Goal: Transaction & Acquisition: Purchase product/service

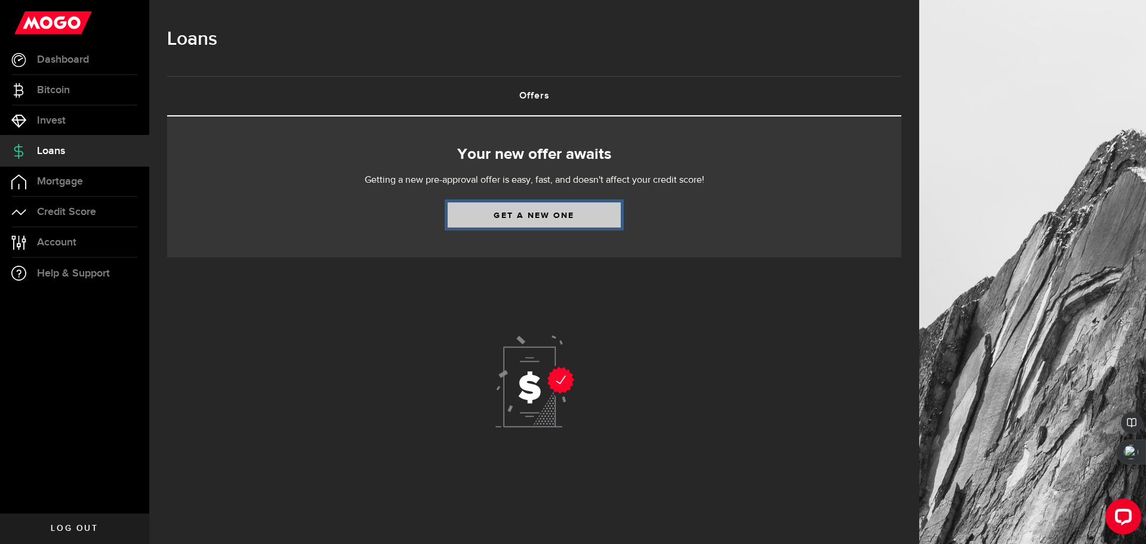
click at [500, 215] on link "Get a new one" at bounding box center [534, 214] width 173 height 25
select select "Employed"
select select "2"
select select "0"
select select "bi_weekly"
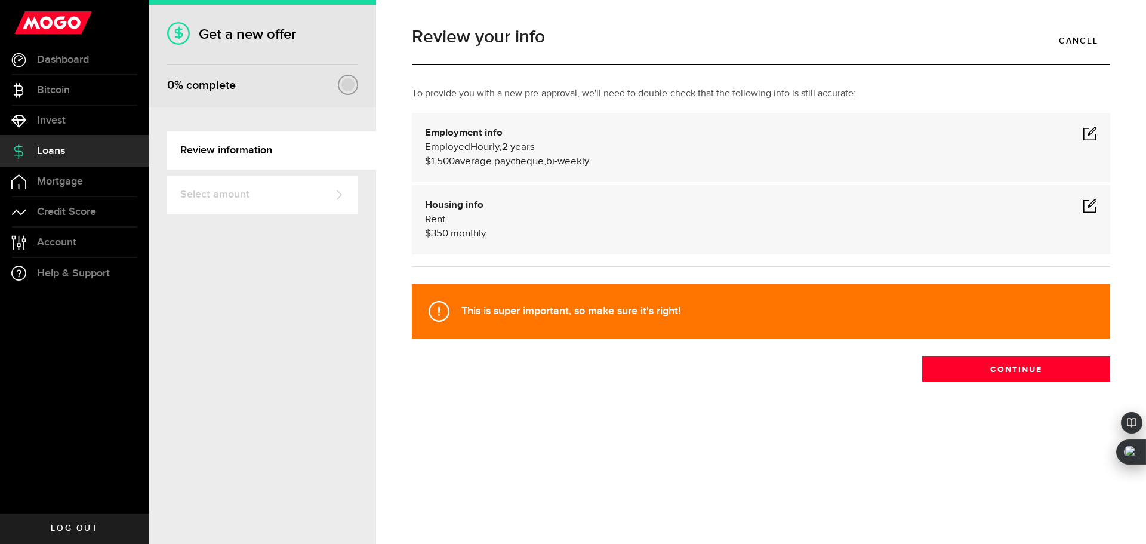
click at [1086, 135] on span at bounding box center [1090, 133] width 14 height 14
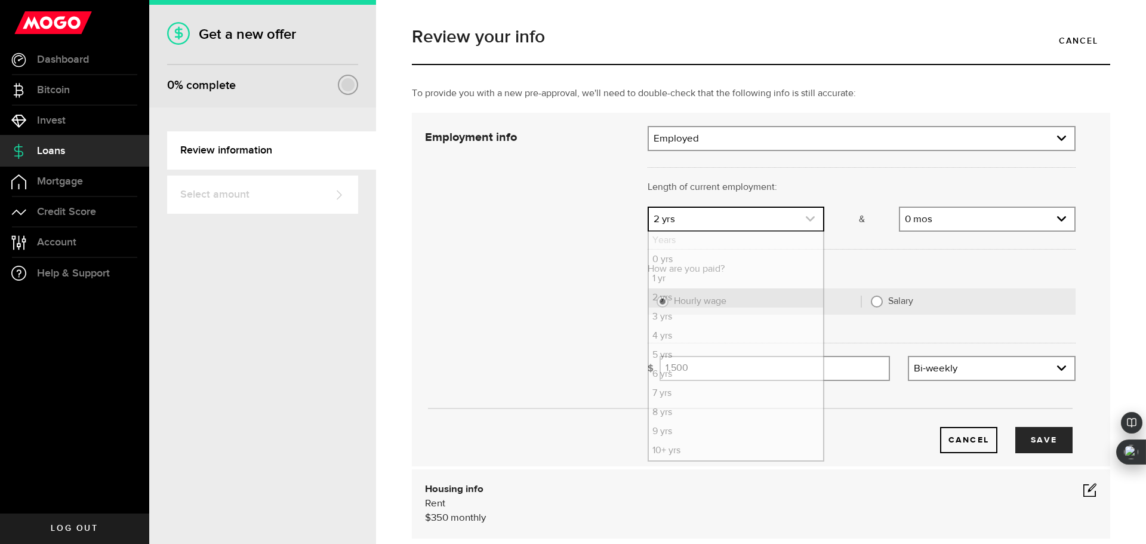
click at [772, 226] on link "expand select" at bounding box center [736, 219] width 174 height 23
click at [742, 341] on li "4 yrs" at bounding box center [736, 336] width 174 height 19
select select "4"
click at [950, 225] on link "expand select" at bounding box center [987, 219] width 174 height 23
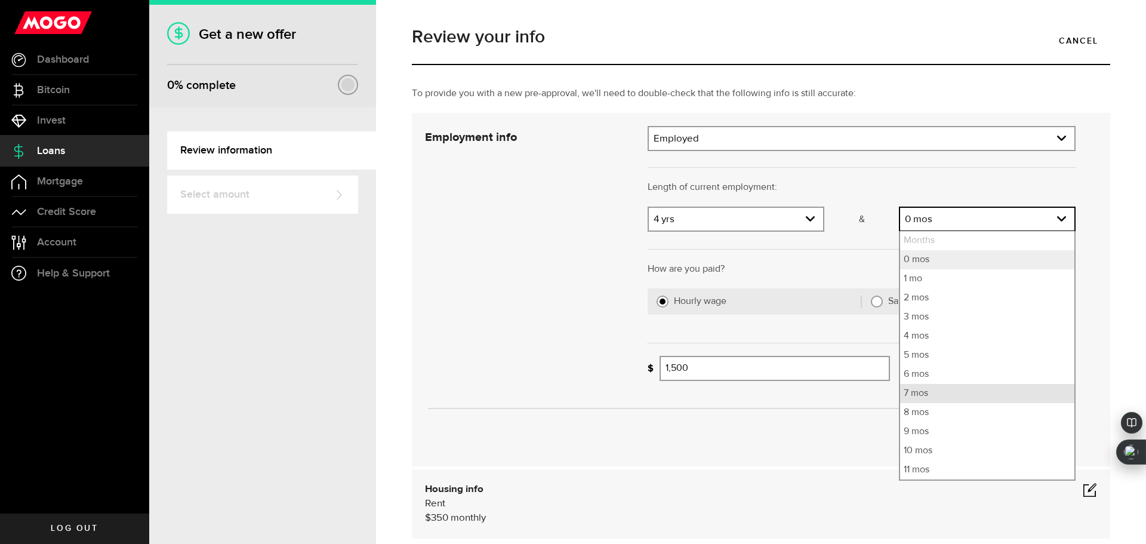
click at [943, 392] on li "7 mos" at bounding box center [987, 393] width 174 height 19
select select "7"
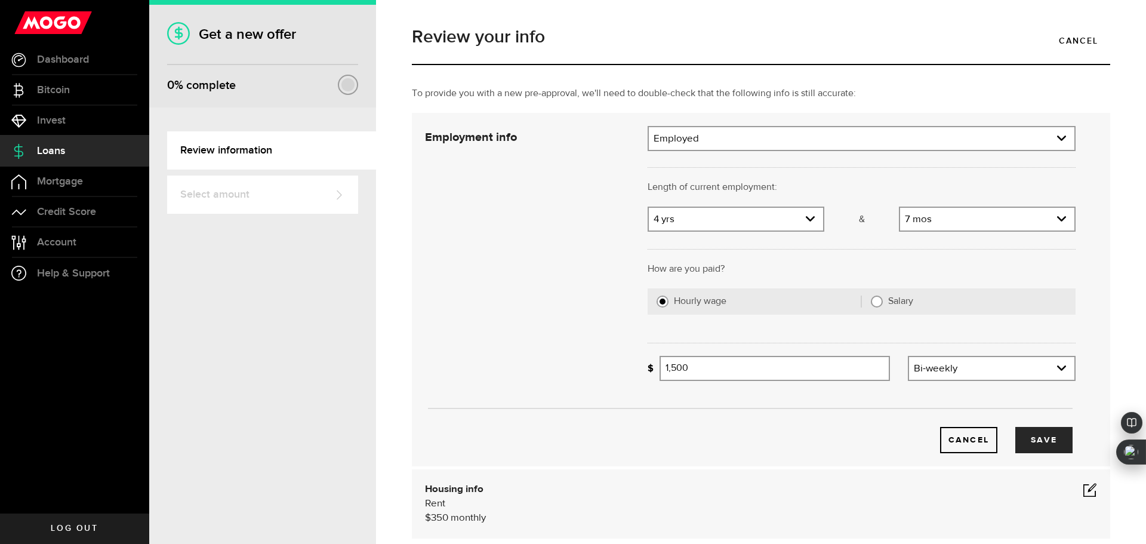
click at [789, 303] on label "Hourly wage" at bounding box center [767, 301] width 187 height 12
click at [669, 303] on input "Hourly wage" at bounding box center [663, 301] width 12 height 12
drag, startPoint x: 760, startPoint y: 372, endPoint x: 619, endPoint y: 399, distance: 143.3
click at [619, 399] on div "Employment info Employment type What's your employment situation like? Employed…" at bounding box center [750, 289] width 669 height 327
type input "36"
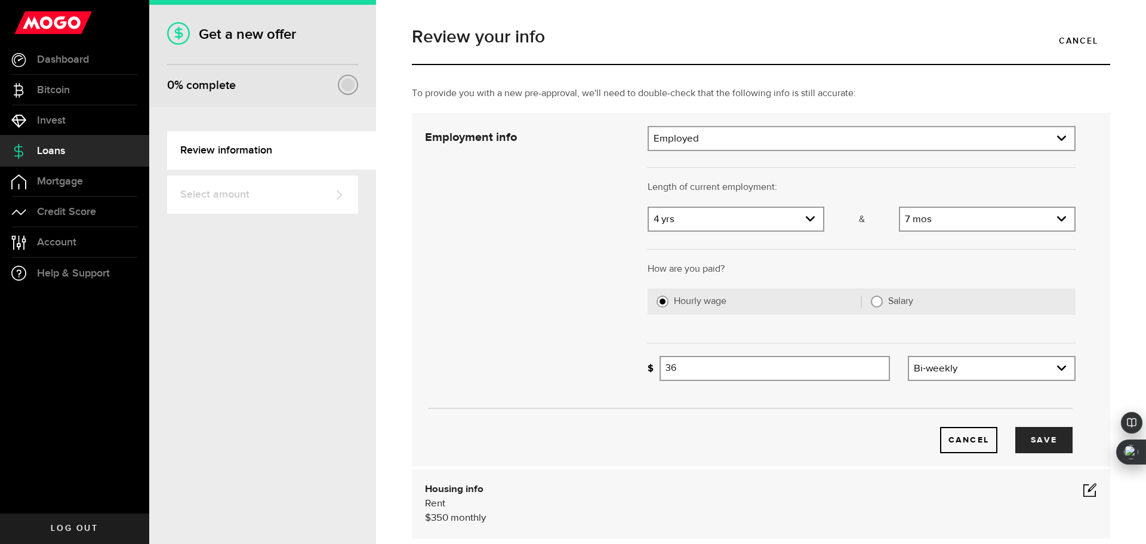
click at [598, 346] on div "Cancel Save" at bounding box center [750, 289] width 686 height 327
click at [888, 303] on label "Salary" at bounding box center [977, 301] width 178 height 12
click at [883, 303] on input "Salary" at bounding box center [877, 301] width 12 height 12
radio input "true"
select select
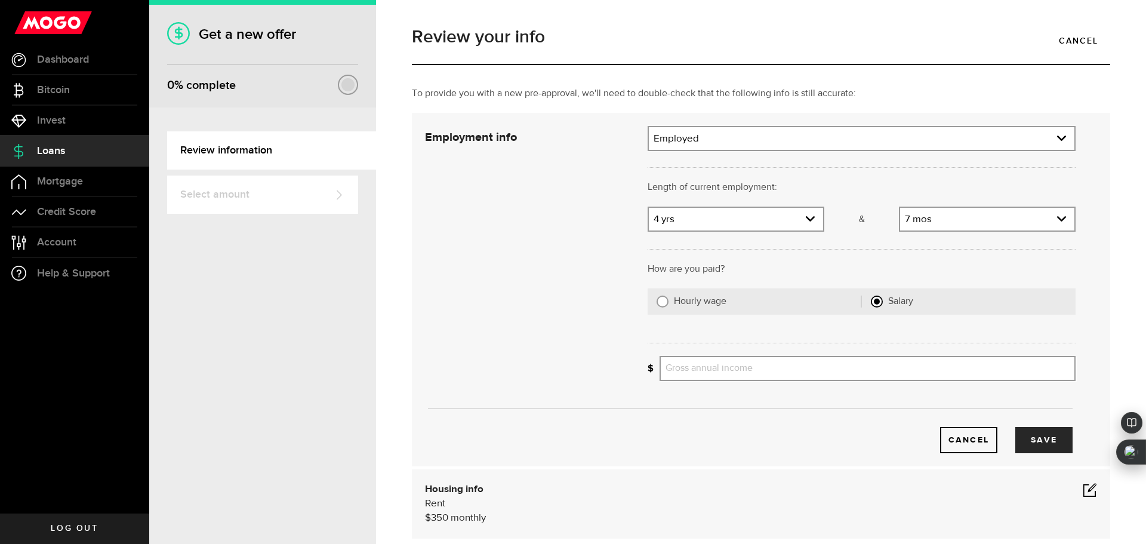
click at [698, 301] on label "Hourly wage" at bounding box center [767, 301] width 187 height 12
click at [669, 301] on input "Hourly wage" at bounding box center [663, 301] width 12 height 12
radio input "true"
click at [700, 362] on input "Average paycheque" at bounding box center [775, 368] width 230 height 25
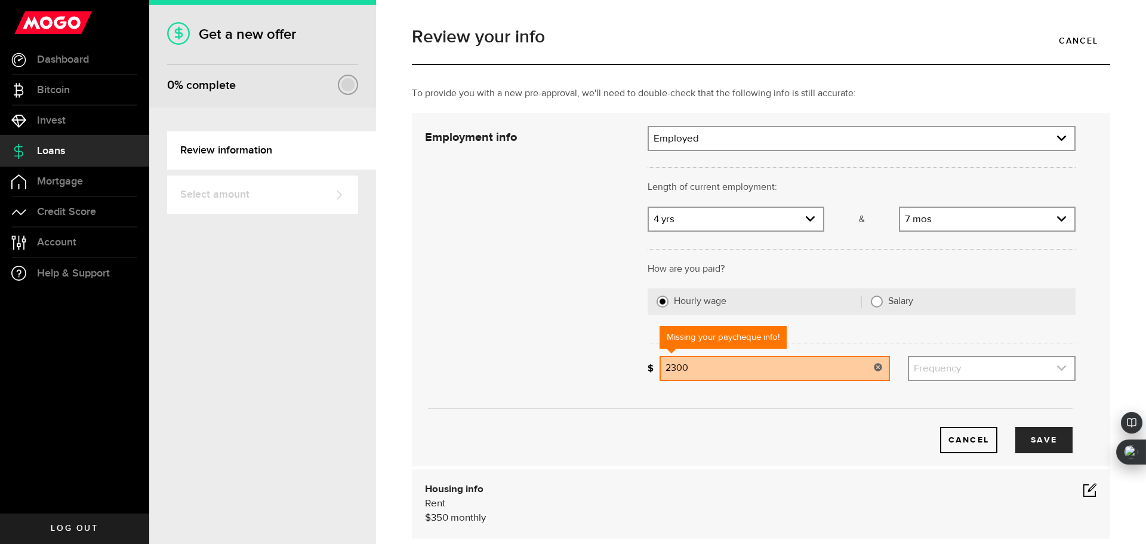
type input "2,300"
click at [1038, 364] on link "expand select" at bounding box center [991, 368] width 165 height 23
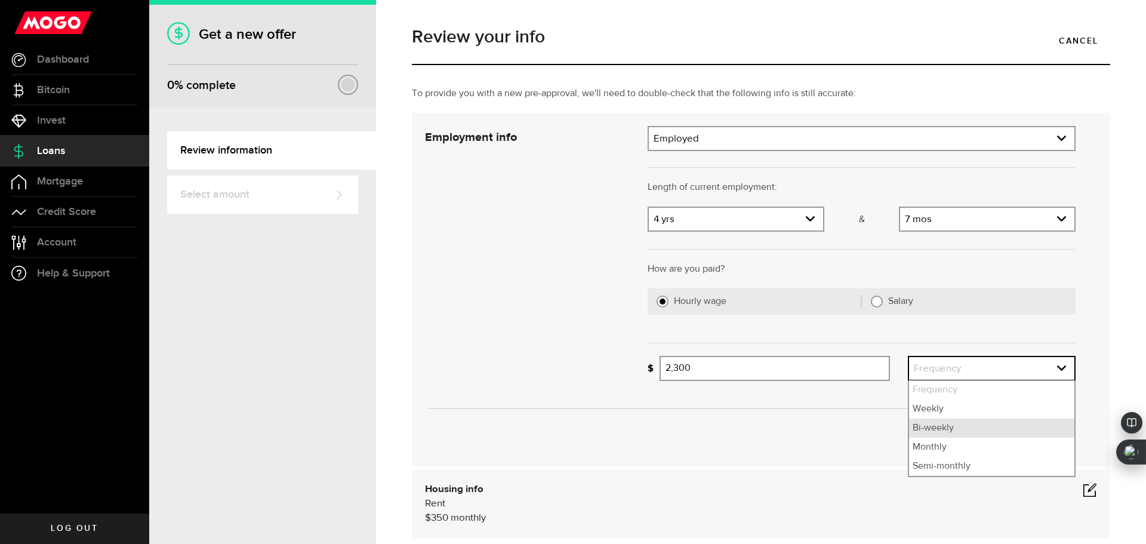
click at [970, 432] on li "Bi-weekly" at bounding box center [991, 427] width 165 height 19
select select "bi_weekly"
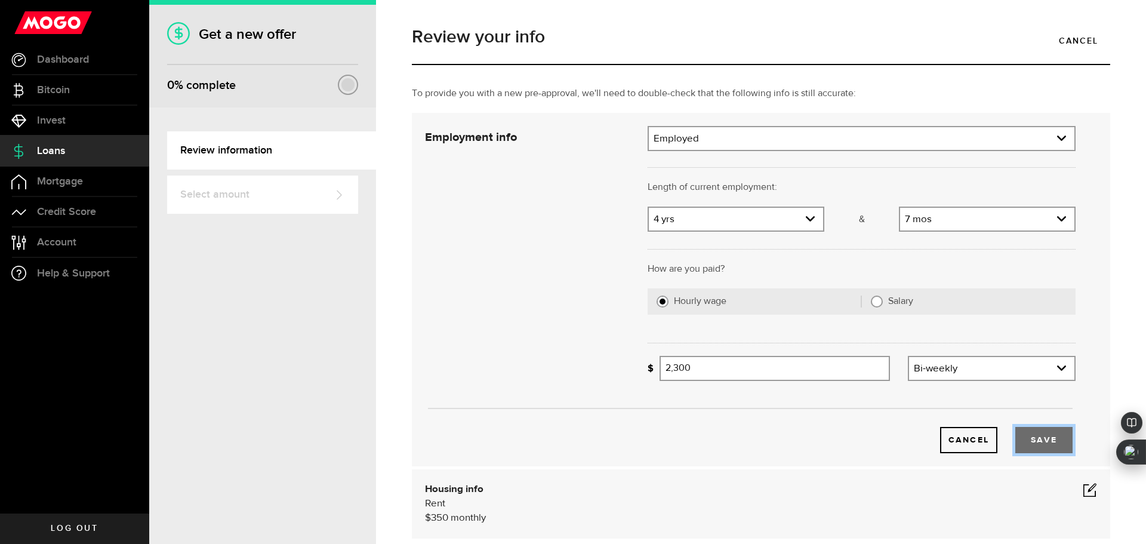
drag, startPoint x: 1048, startPoint y: 441, endPoint x: 1036, endPoint y: 447, distance: 13.3
click at [1048, 441] on button "Save" at bounding box center [1043, 440] width 57 height 26
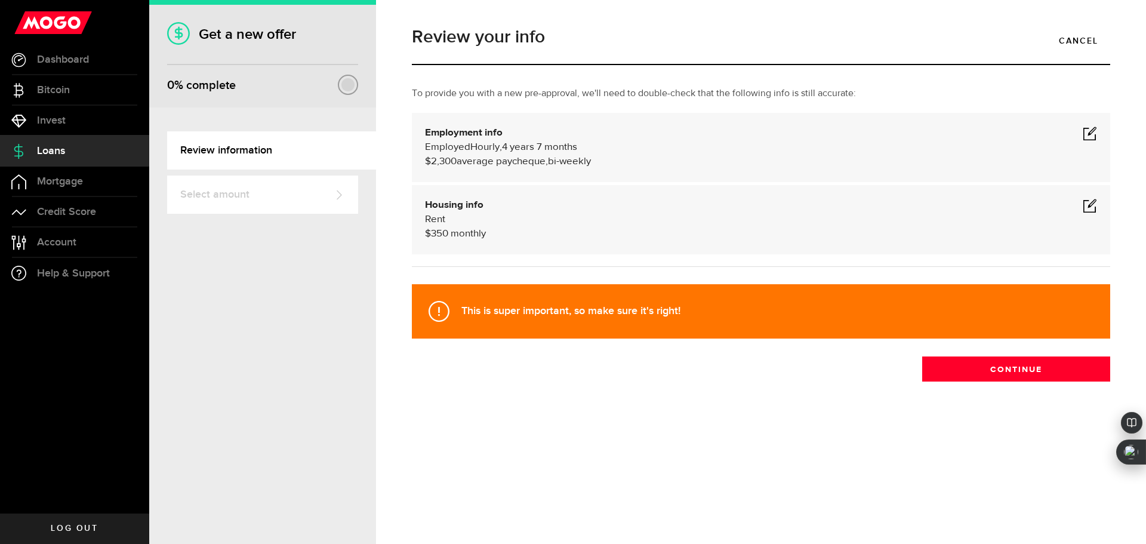
click at [1092, 209] on span at bounding box center [1090, 205] width 14 height 14
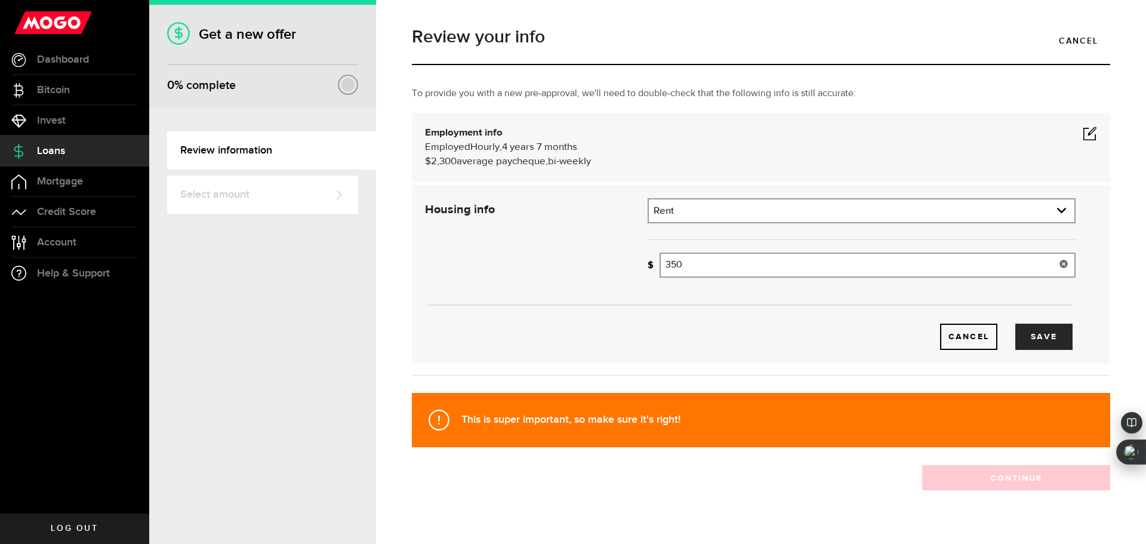
drag, startPoint x: 685, startPoint y: 269, endPoint x: 609, endPoint y: 279, distance: 76.6
click at [609, 279] on div "Housing info Residential status What's your residential status? Rent Residentia…" at bounding box center [750, 274] width 669 height 152
type input "550"
click at [1045, 344] on button "Save" at bounding box center [1043, 337] width 57 height 26
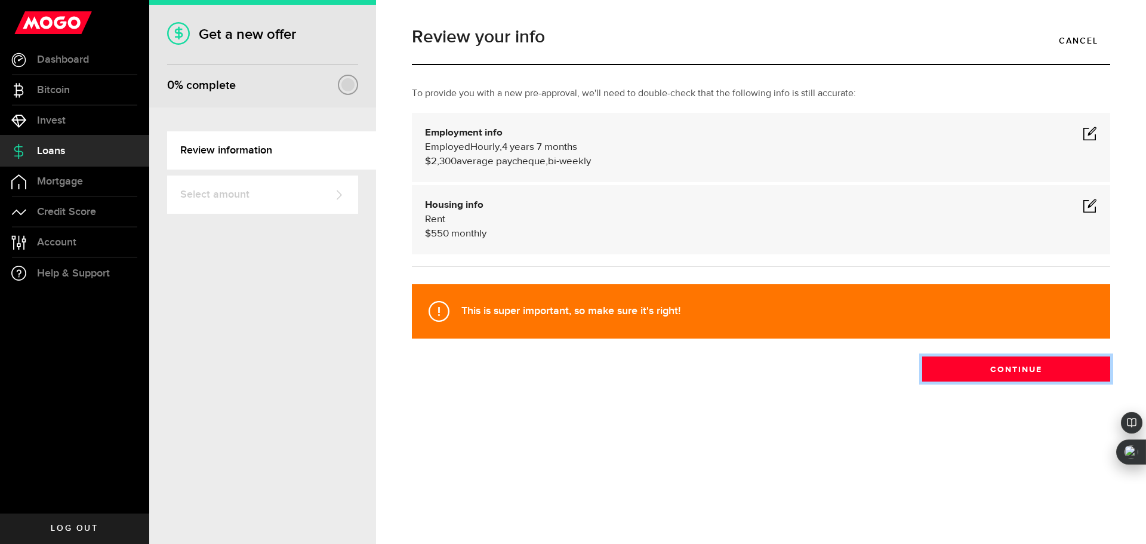
click at [997, 374] on button "Continue" at bounding box center [1016, 368] width 188 height 25
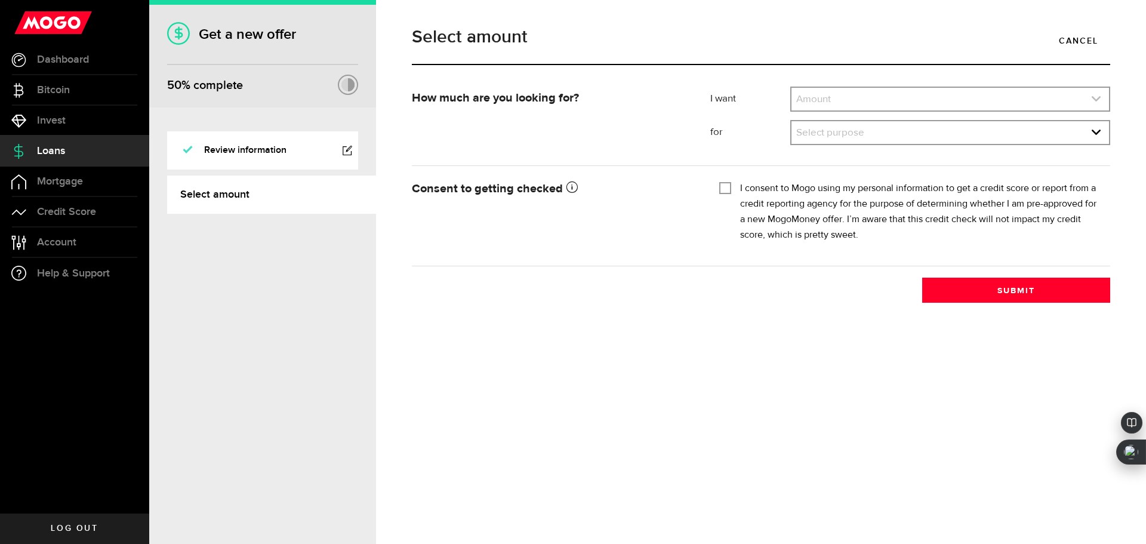
click at [893, 103] on link "expand select" at bounding box center [951, 99] width 318 height 23
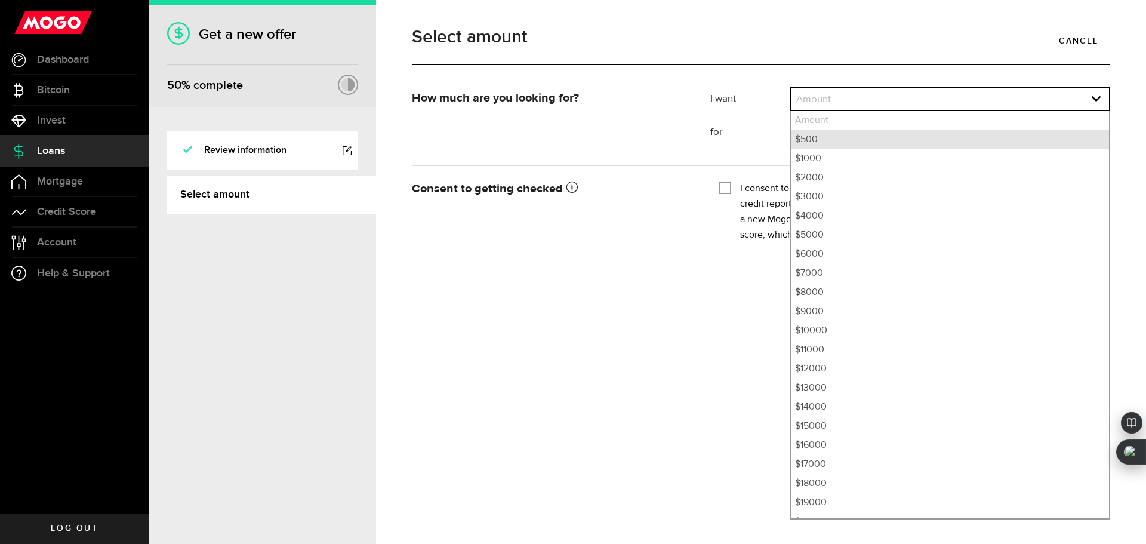
click at [831, 143] on li "$500" at bounding box center [951, 139] width 318 height 19
select select "500"
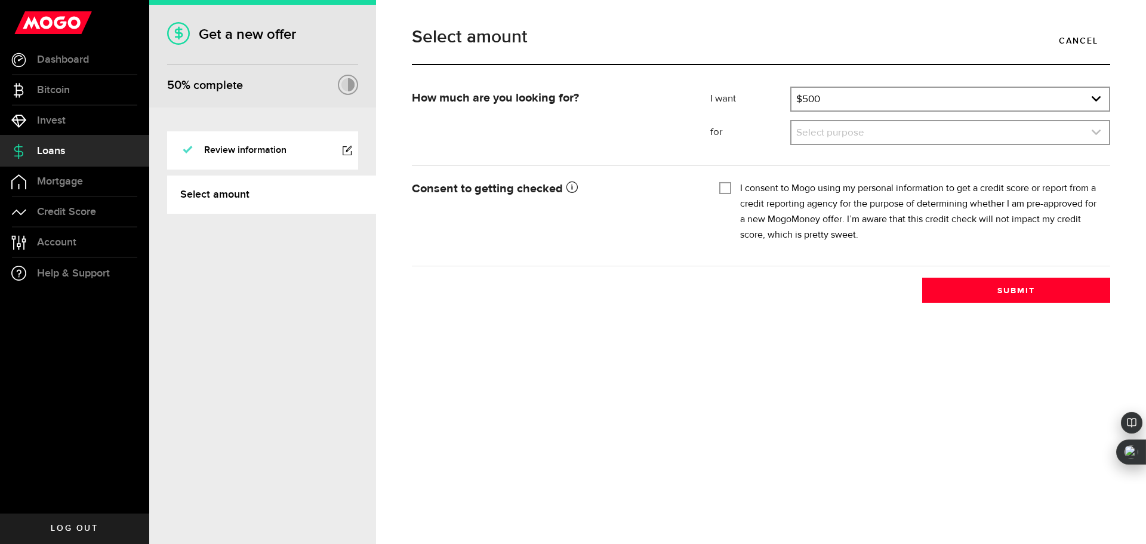
click at [825, 134] on link "expand select" at bounding box center [951, 132] width 318 height 23
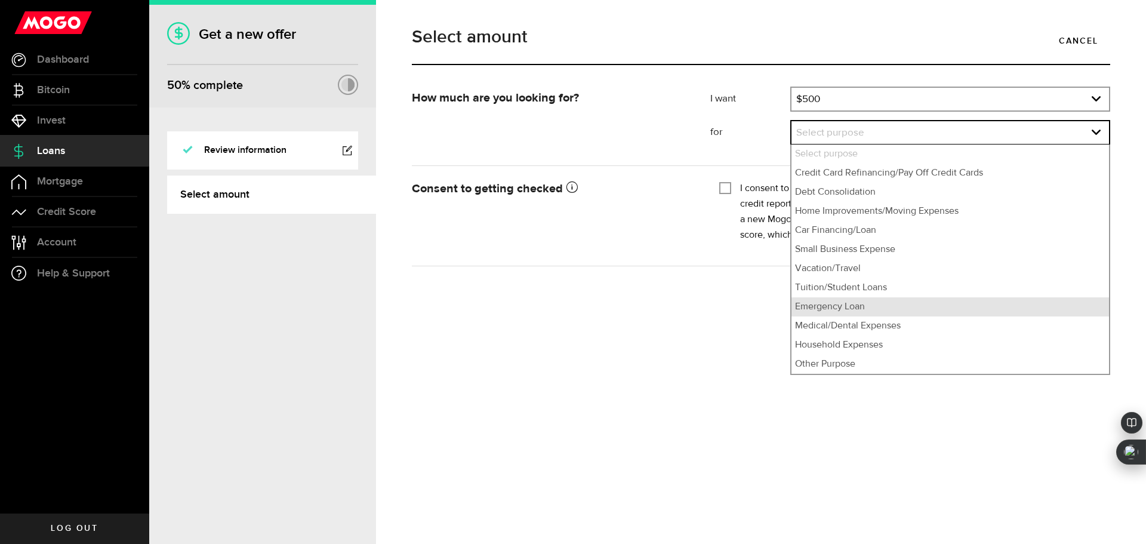
click at [877, 307] on li "Emergency Loan" at bounding box center [951, 306] width 318 height 19
select select "Emergency Loan"
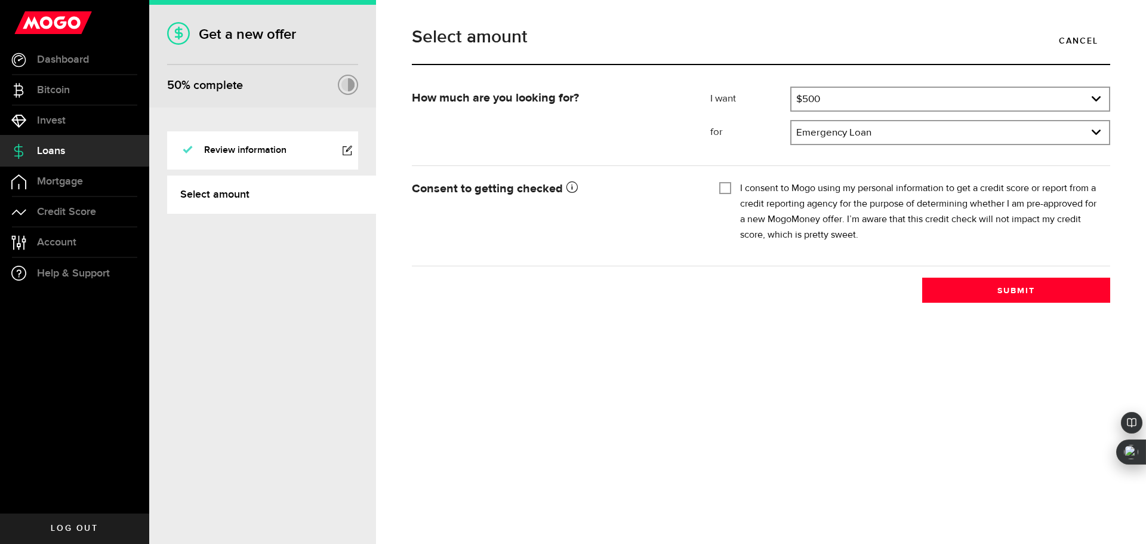
click at [726, 187] on input "I consent to Mogo using my personal information to get a credit score or report…" at bounding box center [725, 187] width 12 height 12
checkbox input "true"
click at [1006, 303] on div "Select amount Cancel How much are you looking for? I want Amount How much credi…" at bounding box center [761, 272] width 770 height 544
click at [1018, 287] on button "Submit" at bounding box center [1016, 290] width 188 height 25
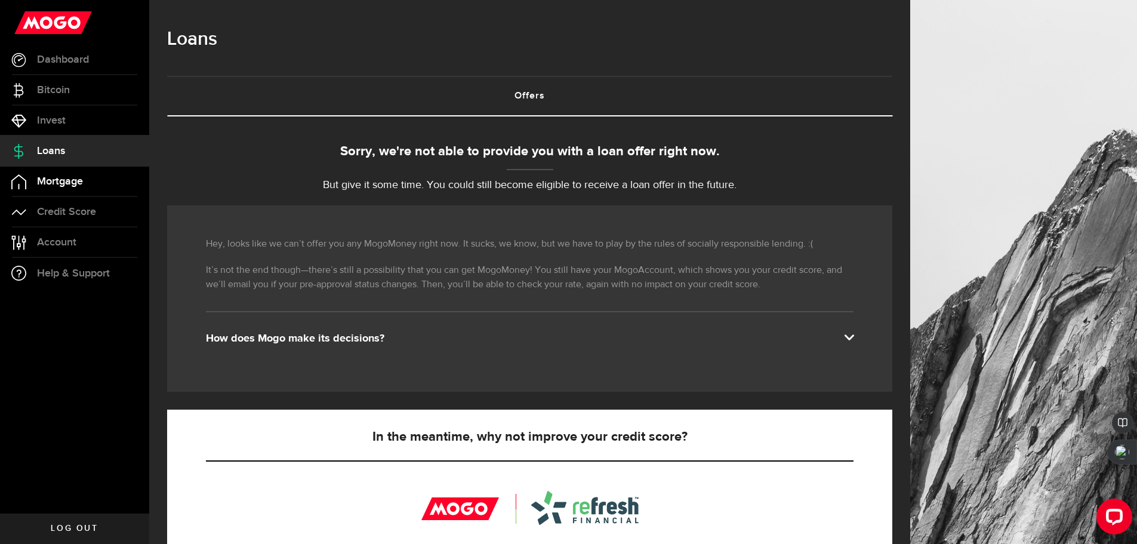
click at [108, 178] on link "Mortgage" at bounding box center [74, 182] width 149 height 30
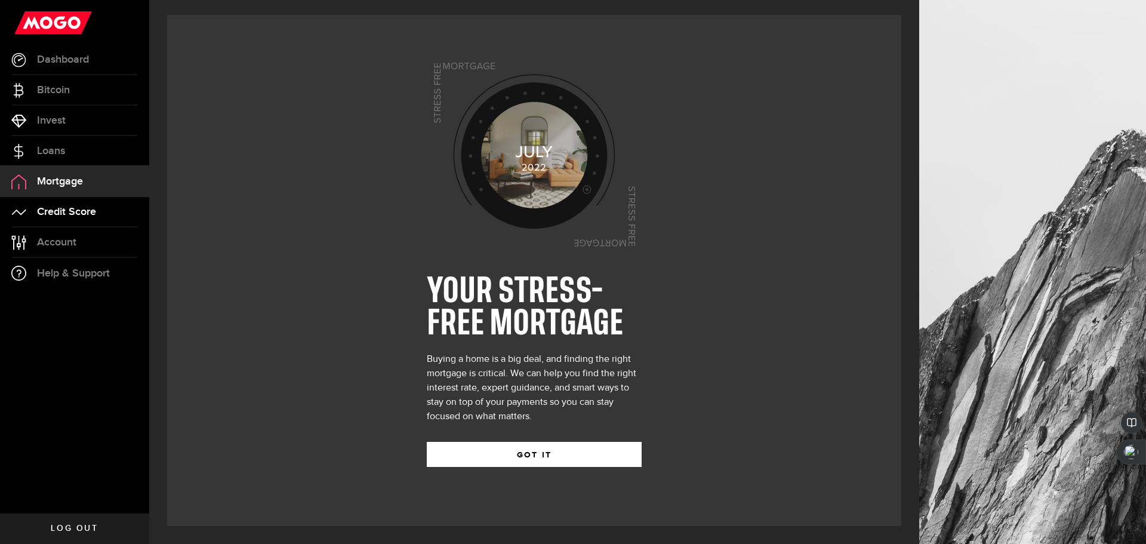
click at [100, 205] on link "Credit Score" at bounding box center [74, 212] width 149 height 30
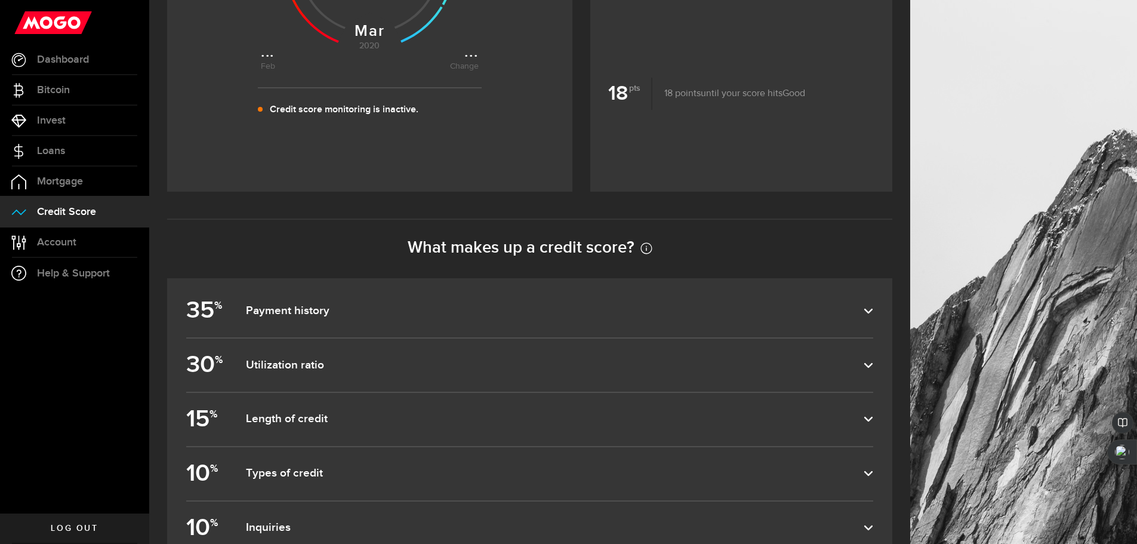
scroll to position [478, 0]
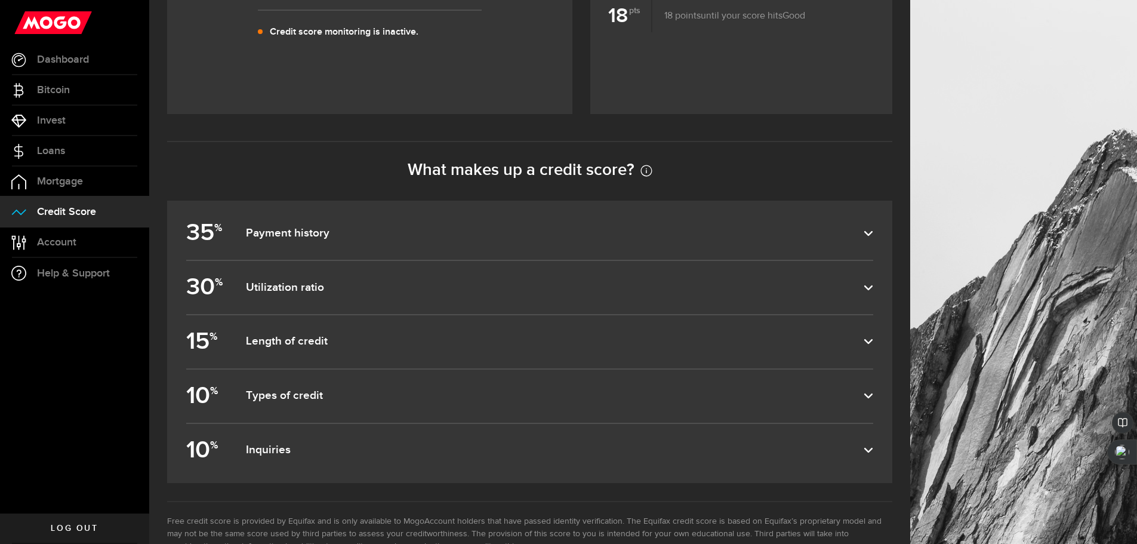
click at [378, 233] on dfn "Payment history" at bounding box center [555, 233] width 618 height 14
click at [0, 0] on input "35 % Payment history" at bounding box center [0, 0] width 0 height 0
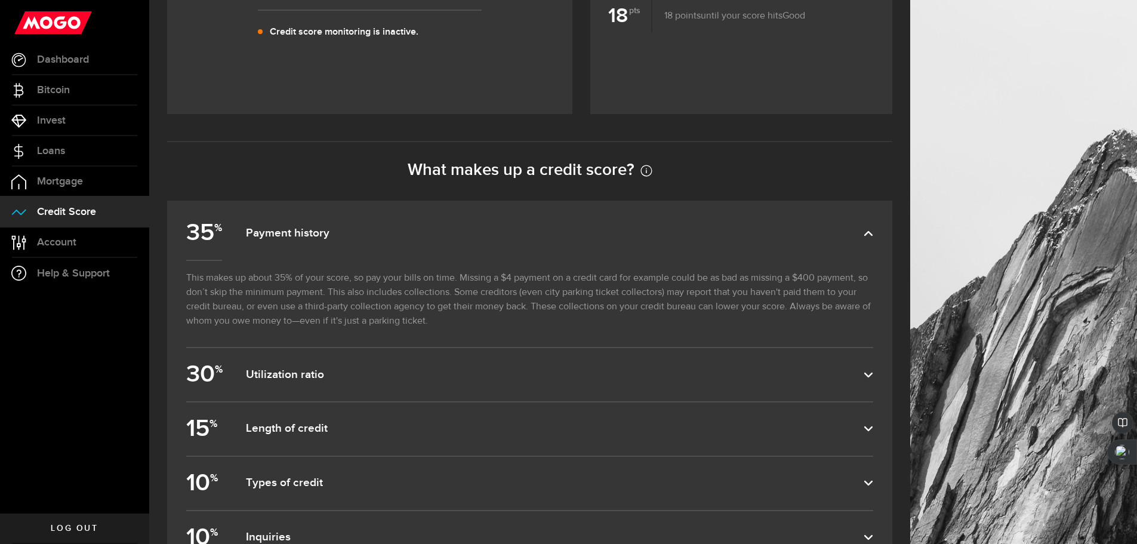
click at [378, 233] on dfn "Payment history" at bounding box center [555, 233] width 618 height 14
click at [0, 0] on input "35 % Payment history" at bounding box center [0, 0] width 0 height 0
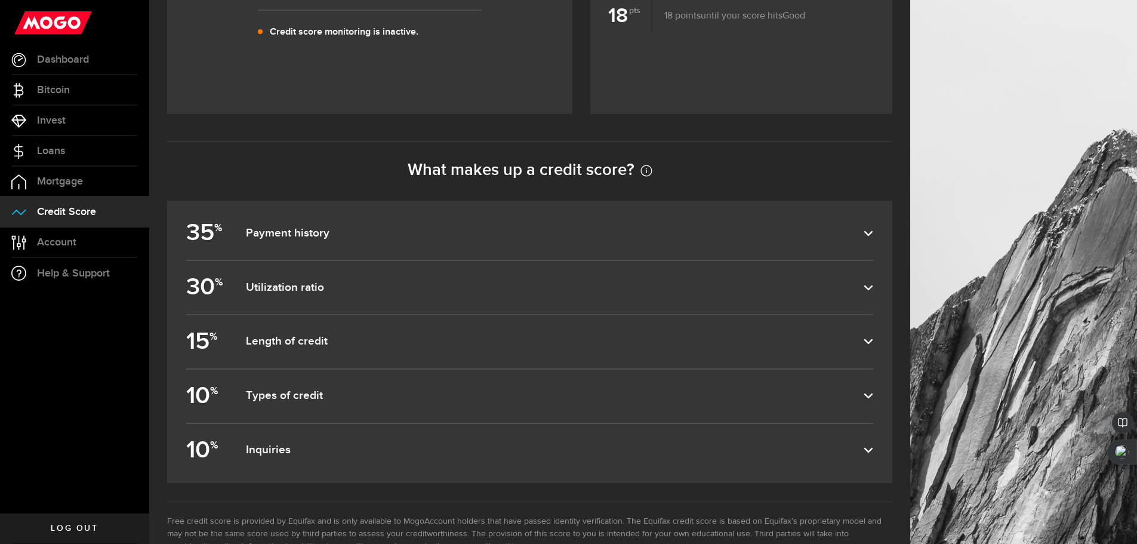
click at [347, 292] on dfn "Utilization ratio" at bounding box center [555, 288] width 618 height 14
click at [0, 0] on input "30 % Utilization ratio" at bounding box center [0, 0] width 0 height 0
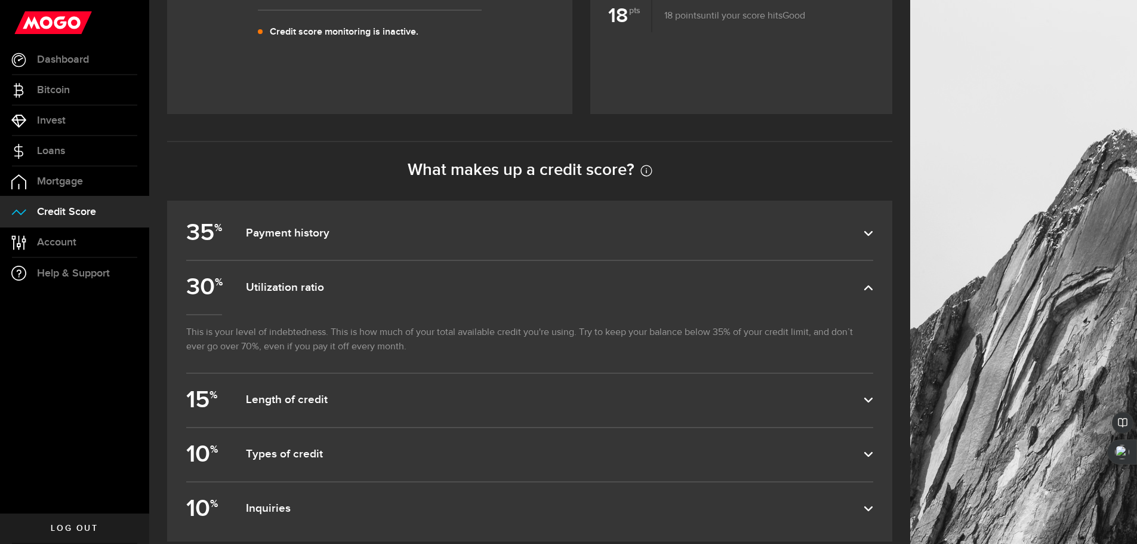
click at [347, 292] on dfn "Utilization ratio" at bounding box center [555, 288] width 618 height 14
click at [0, 0] on input "30 % Utilization ratio" at bounding box center [0, 0] width 0 height 0
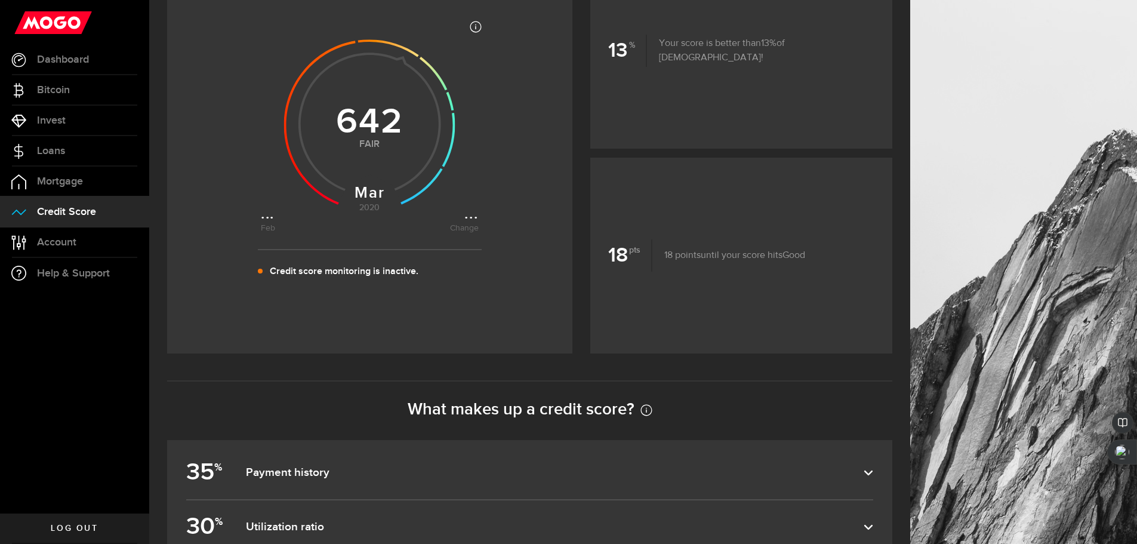
scroll to position [0, 0]
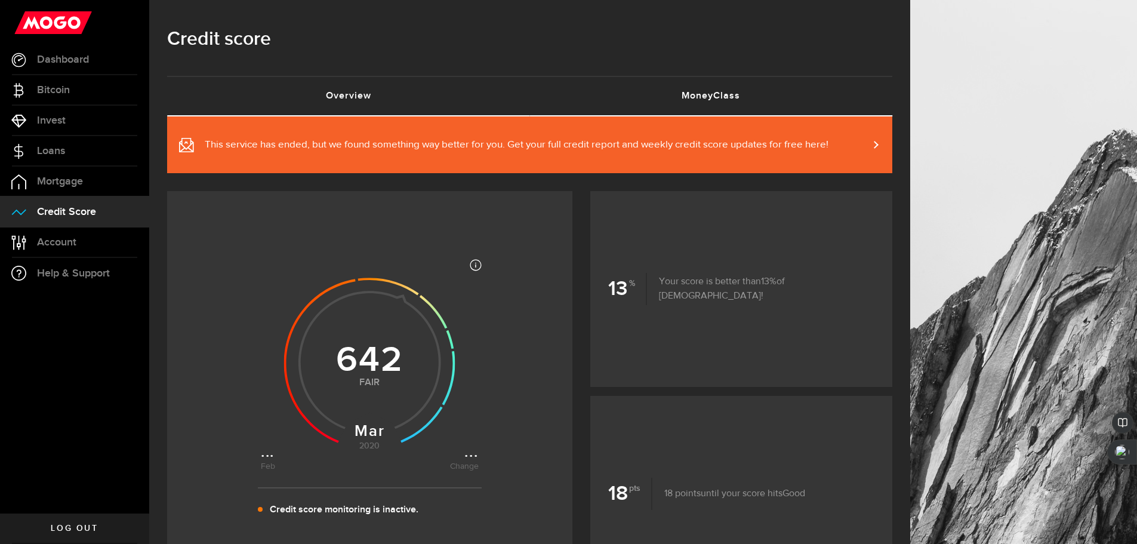
click at [675, 95] on link "MoneyClass (requires attention)" at bounding box center [711, 96] width 363 height 38
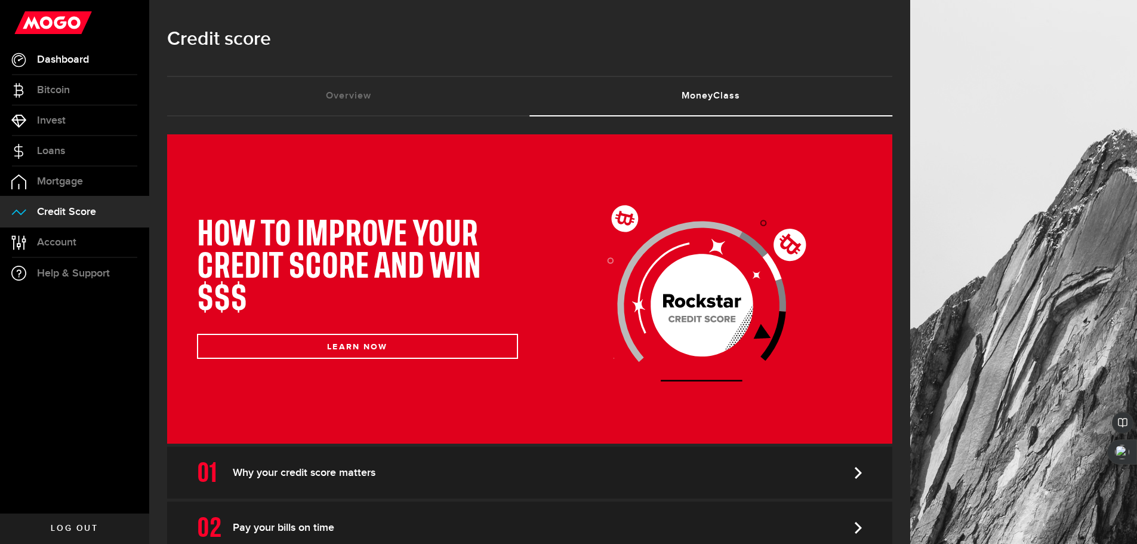
click at [72, 54] on span "Dashboard" at bounding box center [63, 59] width 52 height 11
